Goal: Feedback & Contribution: Contribute content

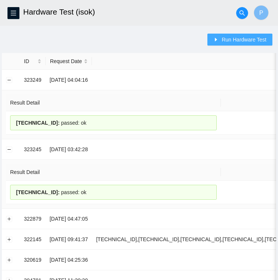
click at [233, 41] on span "Run Hardware Test" at bounding box center [243, 39] width 45 height 8
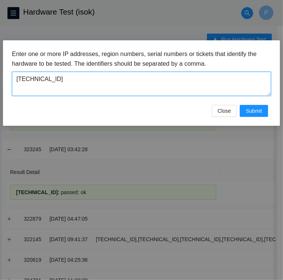
click at [54, 80] on textarea "23.36.231.153" at bounding box center [141, 84] width 259 height 24
type textarea "2"
type textarea "23.36.231.152"
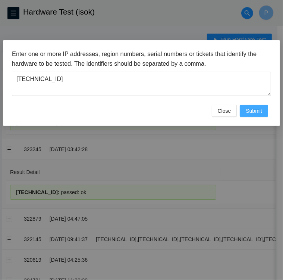
click at [255, 109] on span "Submit" at bounding box center [254, 111] width 16 height 8
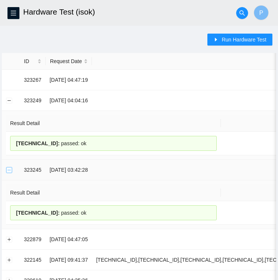
click at [7, 168] on button "Collapse row" at bounding box center [9, 170] width 6 height 6
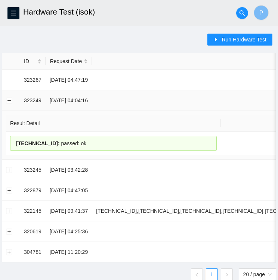
click at [8, 103] on td at bounding box center [11, 100] width 18 height 21
click at [9, 100] on button "Collapse row" at bounding box center [9, 100] width 6 height 6
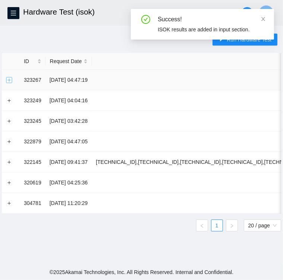
click at [7, 82] on button "Expand row" at bounding box center [9, 80] width 6 height 6
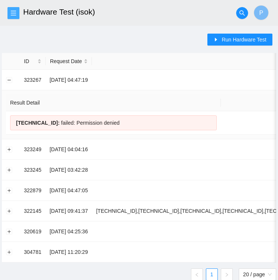
click at [10, 14] on icon "menu" at bounding box center [13, 13] width 6 height 6
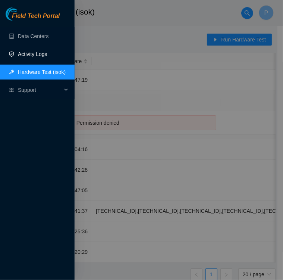
click at [36, 54] on link "Activity Logs" at bounding box center [32, 54] width 29 height 6
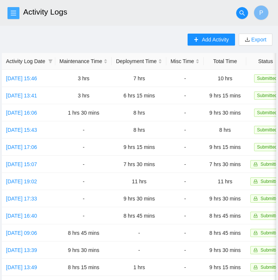
click at [13, 9] on button "button" at bounding box center [13, 13] width 12 height 12
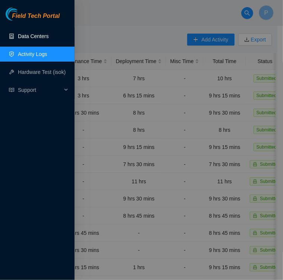
click at [29, 37] on link "Data Centers" at bounding box center [33, 36] width 31 height 6
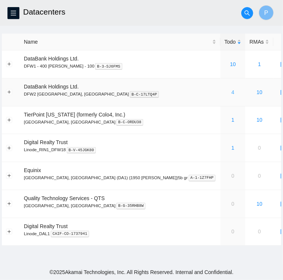
click at [232, 93] on link "4" at bounding box center [233, 92] width 3 height 6
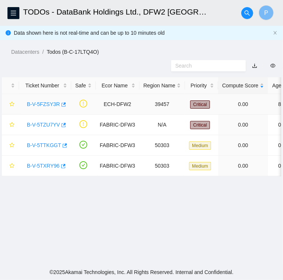
click at [41, 102] on link "B-V-5FZSY3R" at bounding box center [43, 104] width 33 height 6
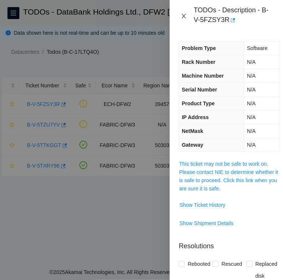
click at [186, 15] on icon "close" at bounding box center [184, 16] width 6 height 6
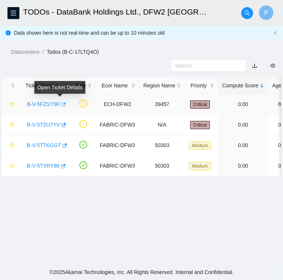
click at [62, 103] on icon "button" at bounding box center [64, 104] width 4 height 4
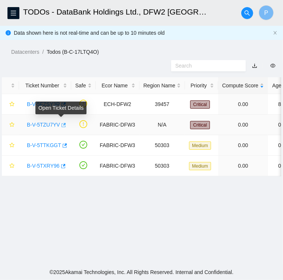
click at [61, 125] on icon "button" at bounding box center [62, 124] width 5 height 5
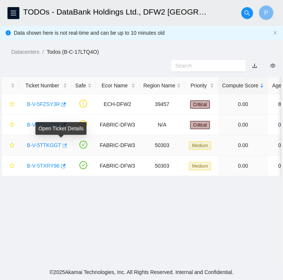
click at [62, 144] on icon "button" at bounding box center [64, 145] width 5 height 5
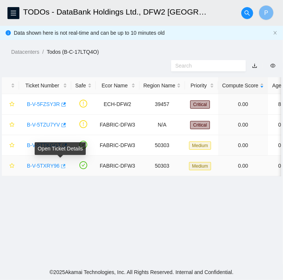
click at [61, 166] on icon "button" at bounding box center [62, 166] width 5 height 5
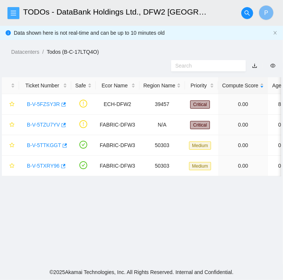
click at [14, 9] on button "button" at bounding box center [13, 13] width 12 height 12
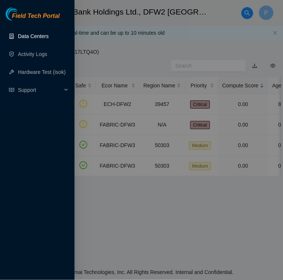
click at [25, 35] on link "Data Centers" at bounding box center [33, 36] width 31 height 6
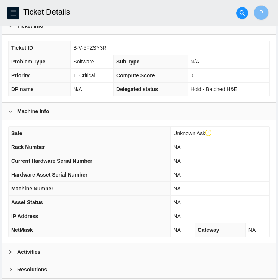
scroll to position [160, 0]
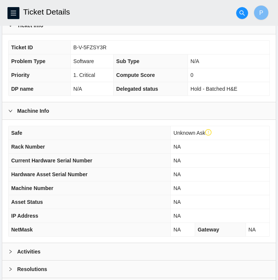
click at [8, 248] on div at bounding box center [12, 252] width 9 height 8
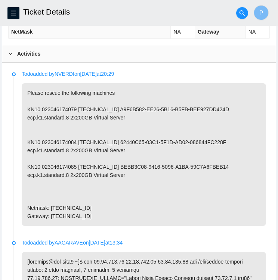
scroll to position [357, 0]
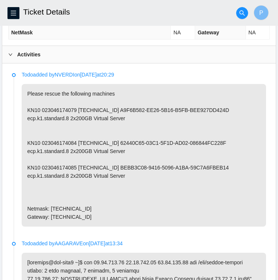
click at [88, 227] on li "Todo added by NVERDI on 2025-08-15 at 20:29 Please rescue the following machine…" at bounding box center [139, 157] width 254 height 169
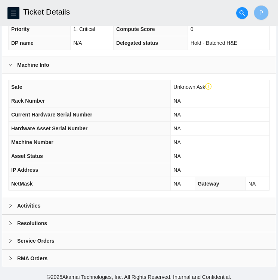
scroll to position [208, 0]
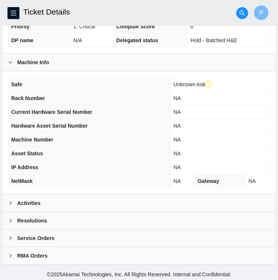
click at [9, 201] on icon "right" at bounding box center [10, 203] width 4 height 4
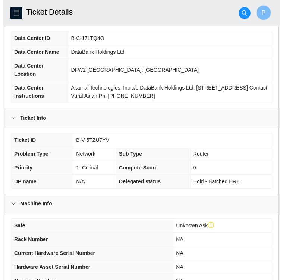
scroll to position [0, 0]
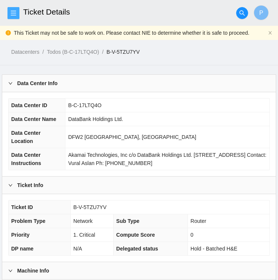
click at [12, 12] on icon "menu" at bounding box center [13, 13] width 6 height 6
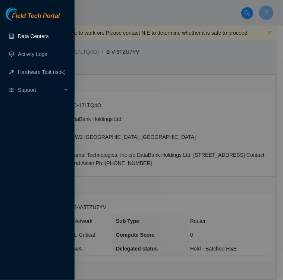
click at [25, 38] on link "Data Centers" at bounding box center [33, 36] width 31 height 6
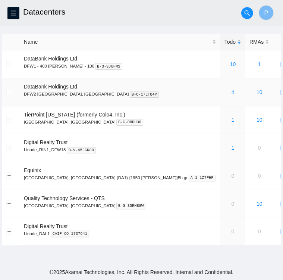
click at [232, 93] on link "4" at bounding box center [233, 92] width 3 height 6
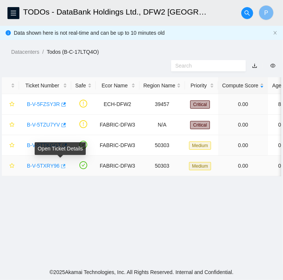
click at [60, 166] on icon "button" at bounding box center [62, 166] width 5 height 5
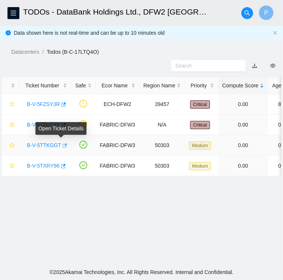
click at [63, 147] on icon "button" at bounding box center [65, 145] width 4 height 4
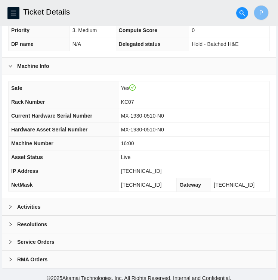
scroll to position [194, 0]
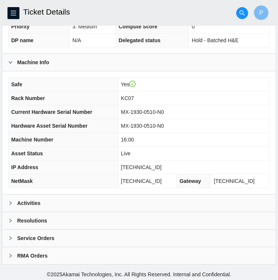
click at [9, 202] on icon "right" at bounding box center [10, 203] width 4 height 4
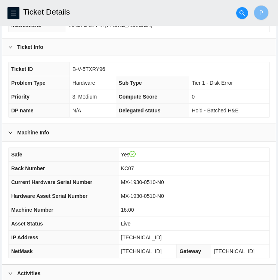
scroll to position [0, 0]
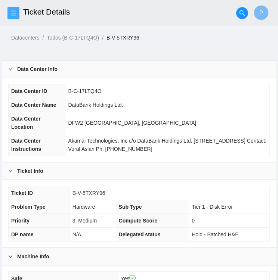
click at [16, 11] on icon "menu" at bounding box center [13, 13] width 6 height 6
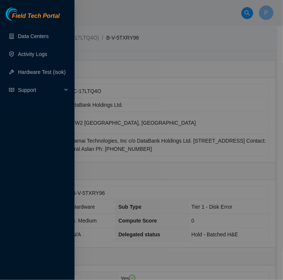
click at [151, 44] on div at bounding box center [141, 140] width 283 height 280
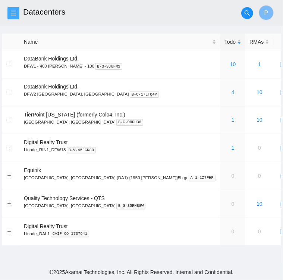
click at [12, 13] on icon "menu" at bounding box center [13, 12] width 5 height 5
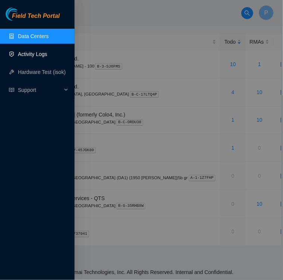
click at [30, 55] on link "Activity Logs" at bounding box center [32, 54] width 29 height 6
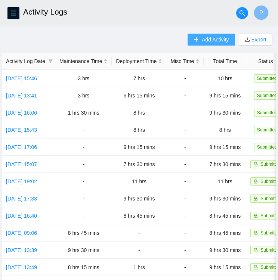
click at [202, 43] on span "Add Activity" at bounding box center [215, 39] width 27 height 8
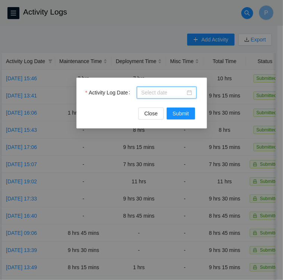
click at [178, 93] on input "Activity Log Date" at bounding box center [163, 92] width 44 height 8
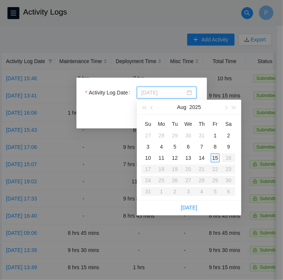
type input "2025-08-15"
click at [217, 159] on div "15" at bounding box center [215, 157] width 9 height 9
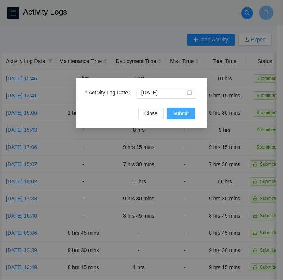
click at [184, 114] on span "Submit" at bounding box center [181, 113] width 16 height 8
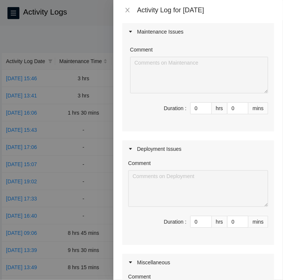
scroll to position [67, 0]
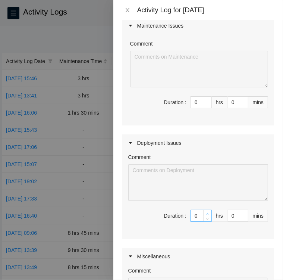
type input "1"
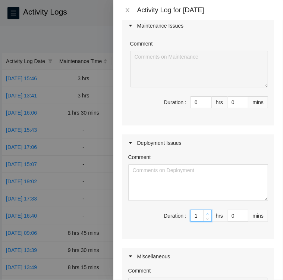
click at [206, 213] on icon "up" at bounding box center [207, 214] width 3 height 3
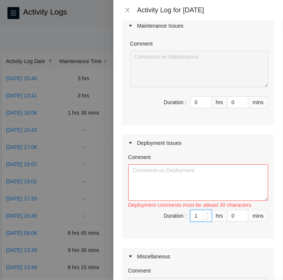
type input "2"
type input "3"
type input "4"
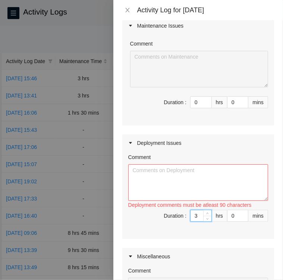
type input "4"
type input "5"
type input "6"
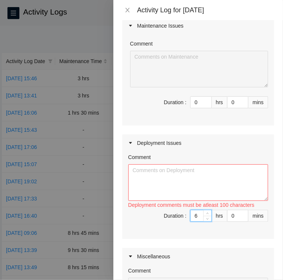
type input "7"
type input "8"
type input "9"
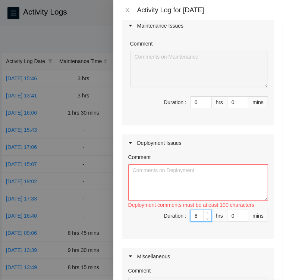
type input "9"
click at [174, 187] on textarea "Comment" at bounding box center [198, 182] width 140 height 37
paste textarea "Activity Log 8/15/25 Upon arrival there were two tickets in FT Portal • Assiste…"
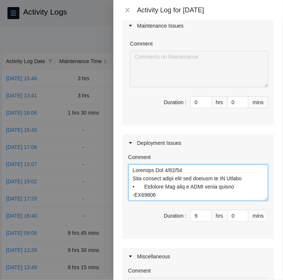
scroll to position [244, 0]
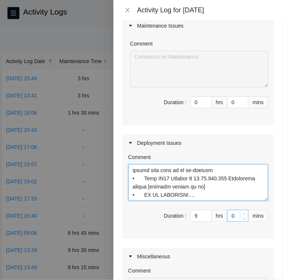
type textarea "Activity Log 8/15/25 Upon arrival there were two tickets in FT Portal • Assiste…"
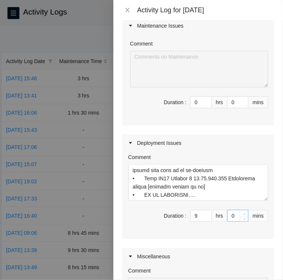
type input "1"
click at [242, 213] on span "up" at bounding box center [244, 214] width 4 height 4
type input "2"
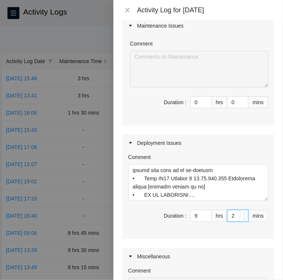
drag, startPoint x: 241, startPoint y: 213, endPoint x: 232, endPoint y: 217, distance: 9.5
click at [232, 217] on div "2" at bounding box center [237, 216] width 21 height 12
type input "0"
type input "3"
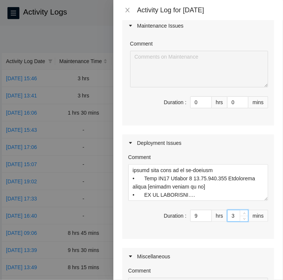
type input "30"
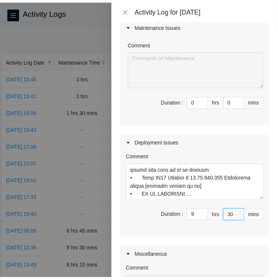
scroll to position [220, 0]
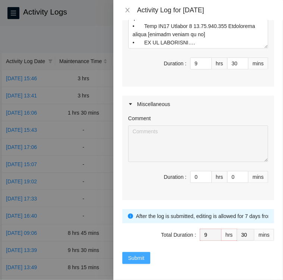
click at [130, 255] on span "Submit" at bounding box center [136, 258] width 16 height 8
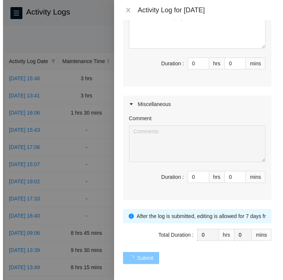
scroll to position [0, 0]
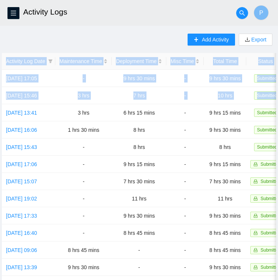
drag, startPoint x: 270, startPoint y: 102, endPoint x: 378, endPoint y: 70, distance: 112.2
click at [278, 70] on html "FTP Data Centers Activity Logs Hardware Test (isok) Support Activity Logs P Add…" at bounding box center [139, 140] width 278 height 280
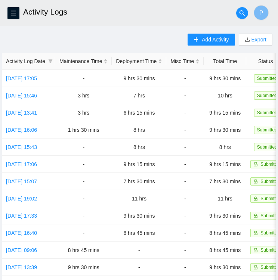
click at [144, 50] on div "Add Activity Export Activity Log Date Maintenance Time Deployment Time Misc Tim…" at bounding box center [139, 236] width 274 height 404
click at [25, 80] on link "Fri, 15 Aug 2025 17:05" at bounding box center [21, 78] width 31 height 6
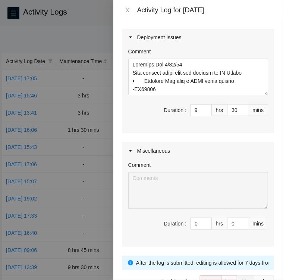
scroll to position [171, 0]
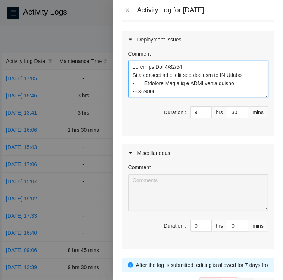
click at [164, 91] on textarea "Comment" at bounding box center [198, 79] width 140 height 37
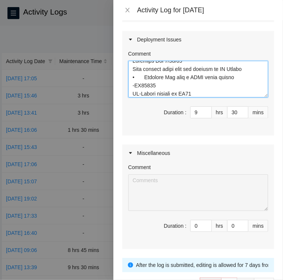
click at [130, 91] on textarea "Comment" at bounding box center [198, 79] width 140 height 37
click at [227, 91] on textarea "Comment" at bounding box center [198, 79] width 140 height 37
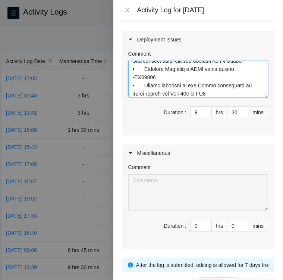
click at [231, 94] on textarea "Comment" at bounding box center [198, 79] width 140 height 37
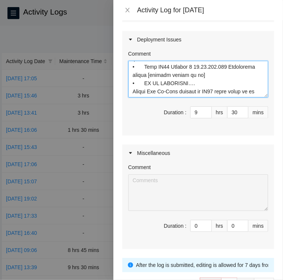
scroll to position [252, 0]
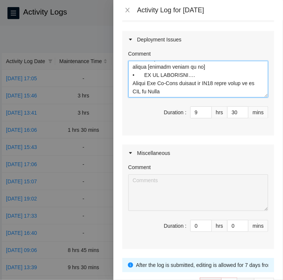
click at [231, 94] on textarea "Comment" at bounding box center [198, 79] width 140 height 37
click at [249, 82] on textarea "Comment" at bounding box center [198, 79] width 140 height 37
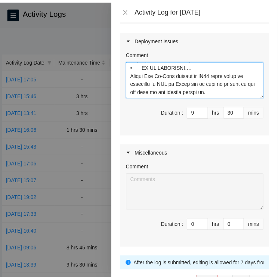
scroll to position [220, 0]
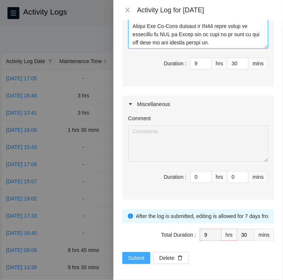
type textarea "Activity Log 8/15/25 Upon arrival there were two tickets in FT Portal • Assiste…"
click at [136, 258] on span "Submit" at bounding box center [136, 258] width 16 height 8
